Goal: Information Seeking & Learning: Learn about a topic

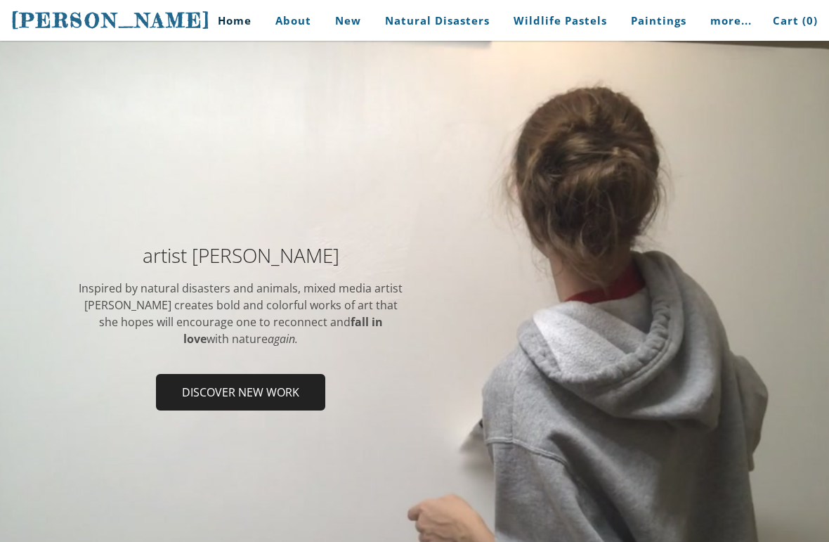
scroll to position [57, 0]
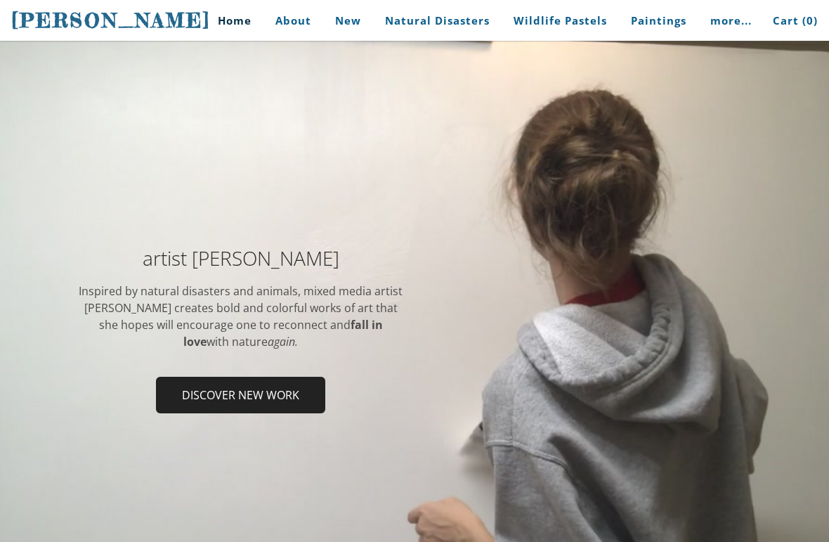
click at [209, 400] on span "Discover new work" at bounding box center [240, 395] width 166 height 34
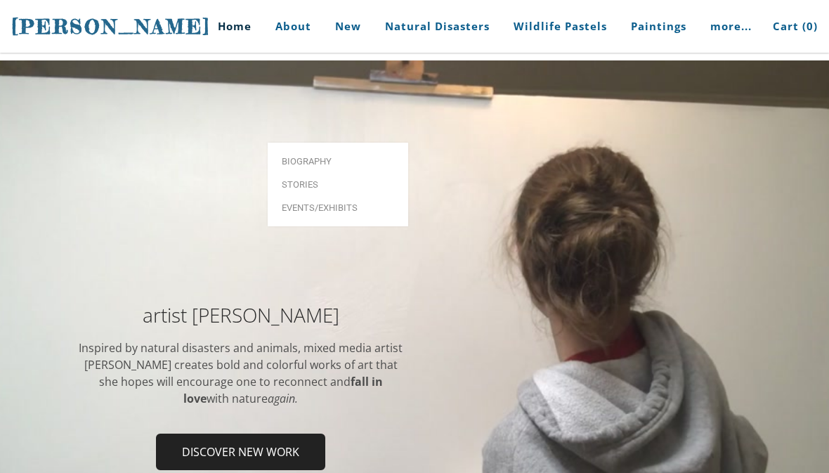
click at [236, 251] on div at bounding box center [414, 391] width 829 height 662
click at [206, 235] on div at bounding box center [414, 391] width 829 height 662
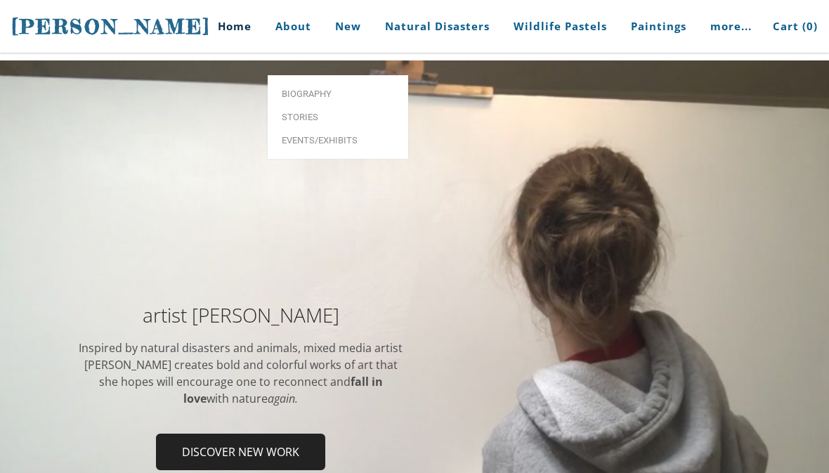
click at [195, 291] on div "artist Stephanie Peters Inspired by natural disasters and animals, mixed media …" at bounding box center [414, 391] width 829 height 251
click at [283, 89] on span "Biography" at bounding box center [338, 93] width 112 height 9
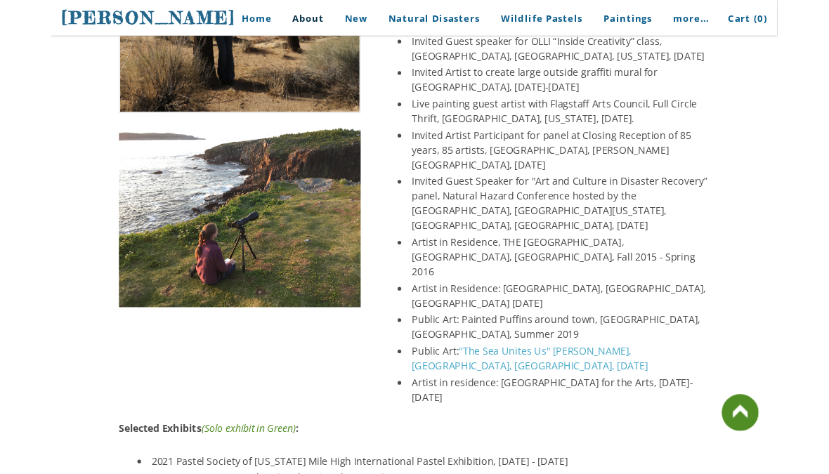
scroll to position [3097, 0]
